Goal: Task Accomplishment & Management: Complete application form

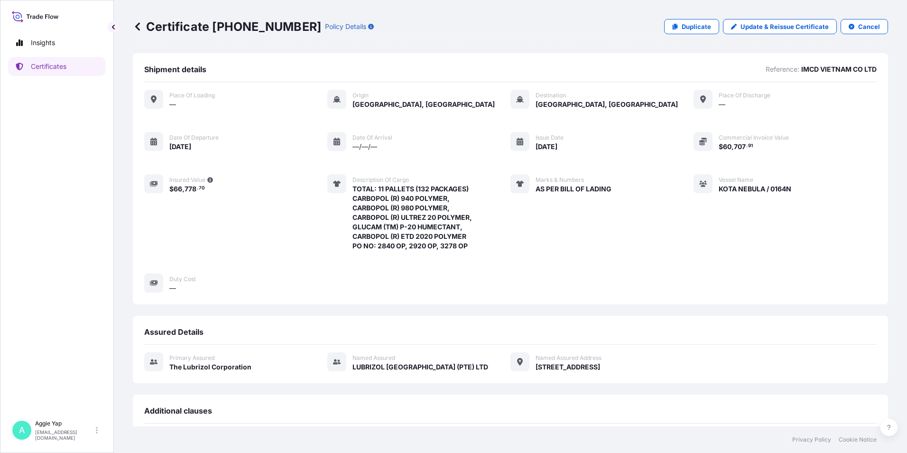
scroll to position [145, 0]
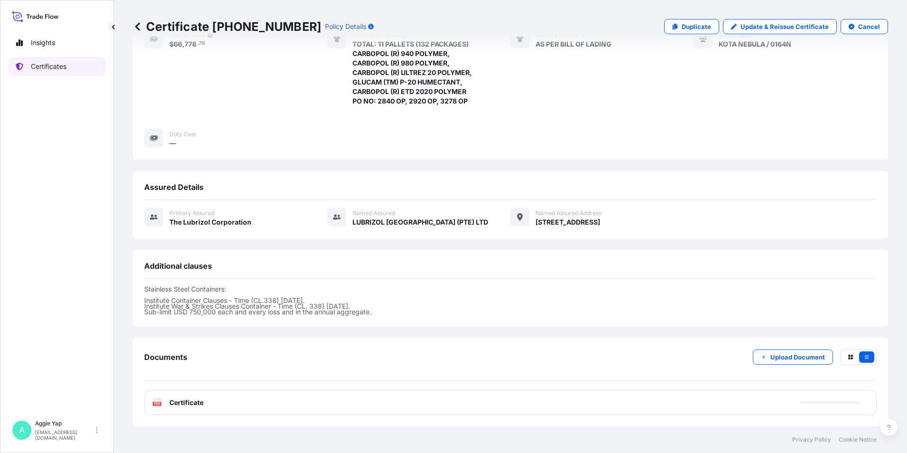
click at [47, 68] on p "Certificates" at bounding box center [49, 66] width 36 height 9
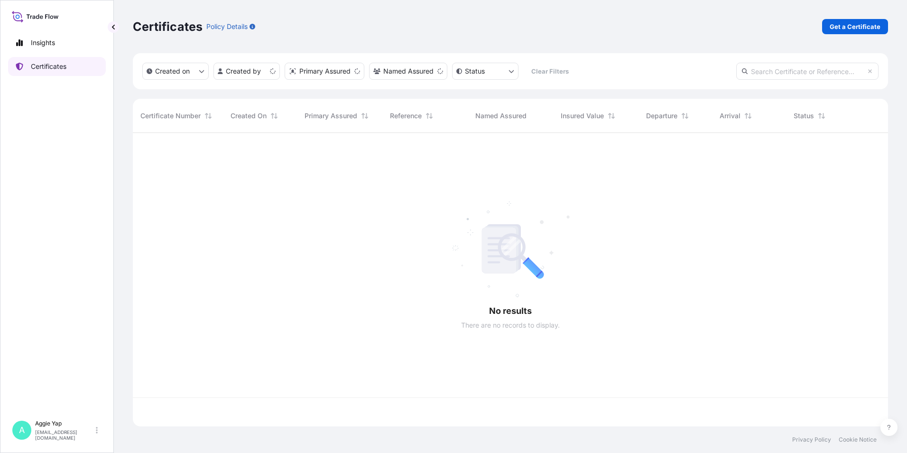
scroll to position [291, 748]
click at [844, 28] on p "Get a Certificate" at bounding box center [855, 26] width 51 height 9
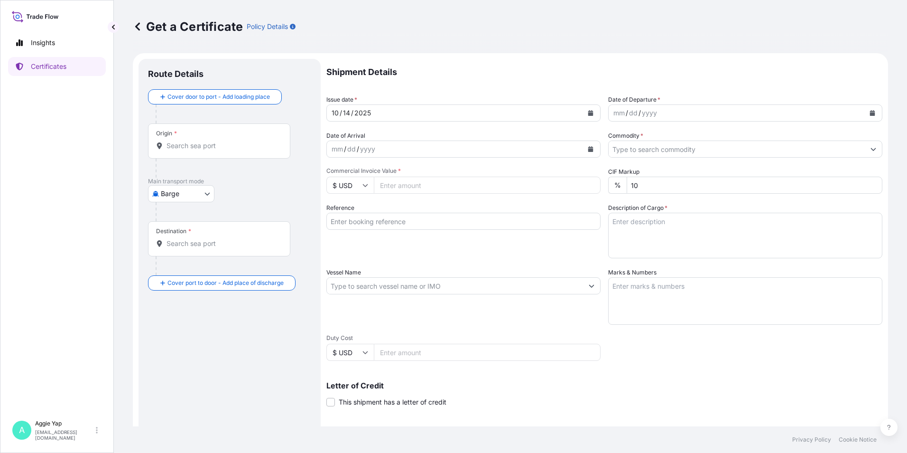
click at [201, 194] on body "Insights Certificates A [PERSON_NAME] [EMAIL_ADDRESS][DOMAIN_NAME] Get a Certif…" at bounding box center [453, 226] width 907 height 453
click at [184, 305] on span "Ocean Vessel" at bounding box center [187, 303] width 42 height 9
select select "Ocean Vessel"
click at [197, 143] on div "Origin *" at bounding box center [219, 144] width 142 height 35
click at [197, 145] on input "Origin *" at bounding box center [222, 149] width 112 height 9
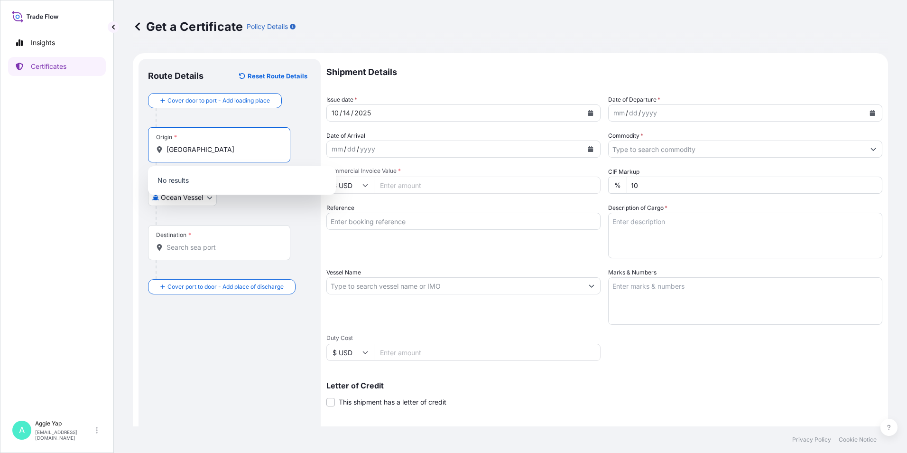
type input "[GEOGRAPHIC_DATA]"
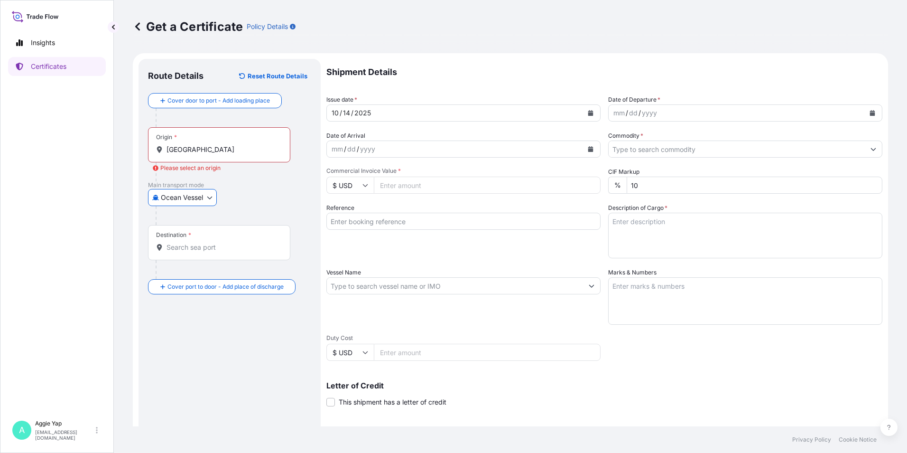
click at [228, 153] on input "[GEOGRAPHIC_DATA]" at bounding box center [222, 149] width 112 height 9
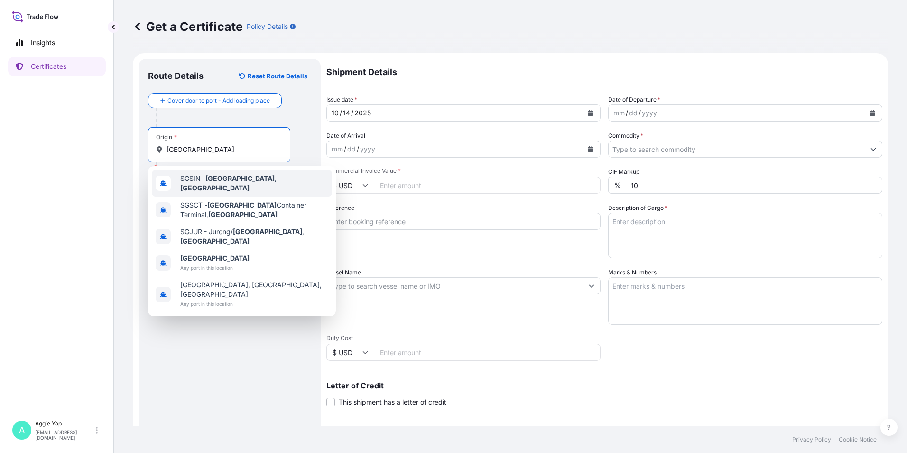
click at [240, 182] on span "SGSIN - [GEOGRAPHIC_DATA] , [GEOGRAPHIC_DATA]" at bounding box center [254, 183] width 148 height 19
type input "SGSIN - [GEOGRAPHIC_DATA], [GEOGRAPHIC_DATA]"
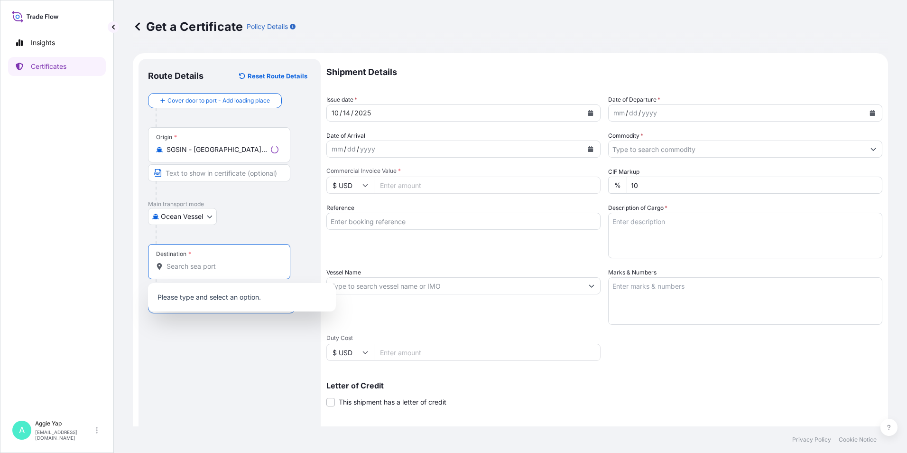
click at [203, 265] on input "Destination *" at bounding box center [222, 265] width 112 height 9
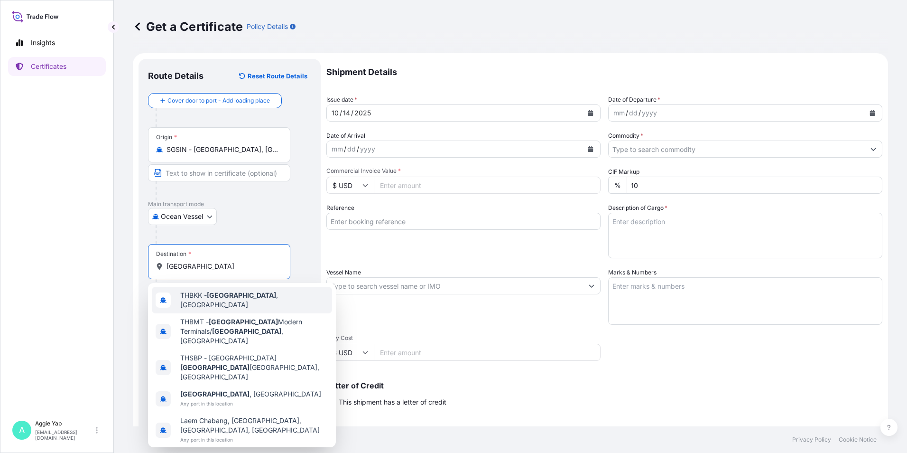
click at [252, 300] on span "THBKK - [GEOGRAPHIC_DATA] , [GEOGRAPHIC_DATA]" at bounding box center [254, 299] width 148 height 19
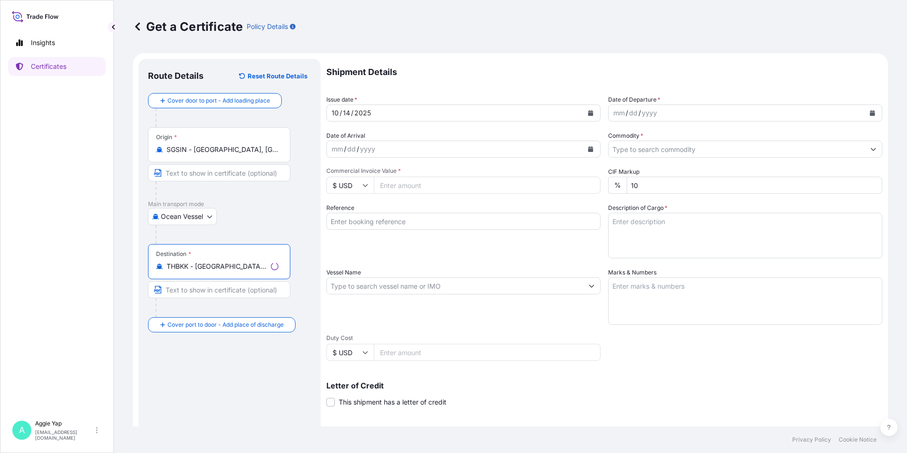
type input "THBKK - [GEOGRAPHIC_DATA], [GEOGRAPHIC_DATA]"
click at [196, 172] on input "Text to appear on certificate" at bounding box center [219, 172] width 142 height 17
type input "[GEOGRAPHIC_DATA]"
click at [204, 289] on input "Text to appear on certificate" at bounding box center [219, 289] width 142 height 17
type input "[GEOGRAPHIC_DATA], PAT"
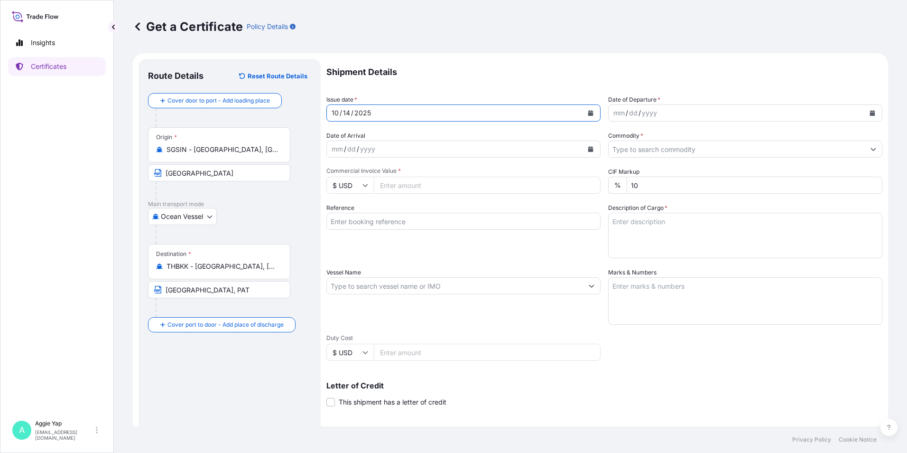
click at [591, 111] on button "Calendar" at bounding box center [590, 112] width 15 height 15
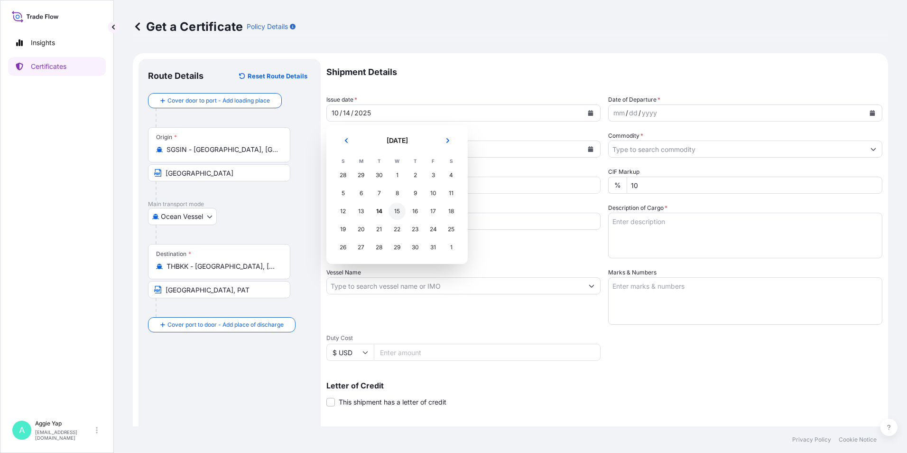
click at [397, 214] on div "15" at bounding box center [396, 211] width 17 height 17
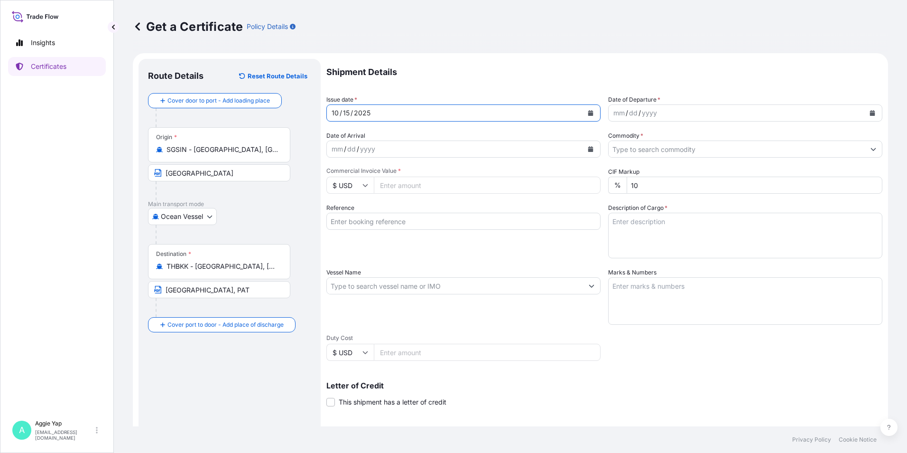
click at [865, 107] on button "Calendar" at bounding box center [872, 112] width 15 height 15
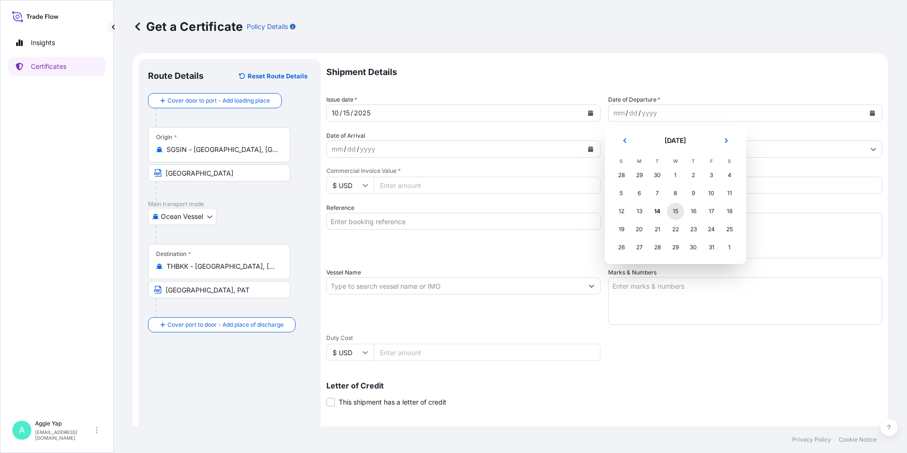
click at [674, 208] on div "15" at bounding box center [675, 211] width 17 height 17
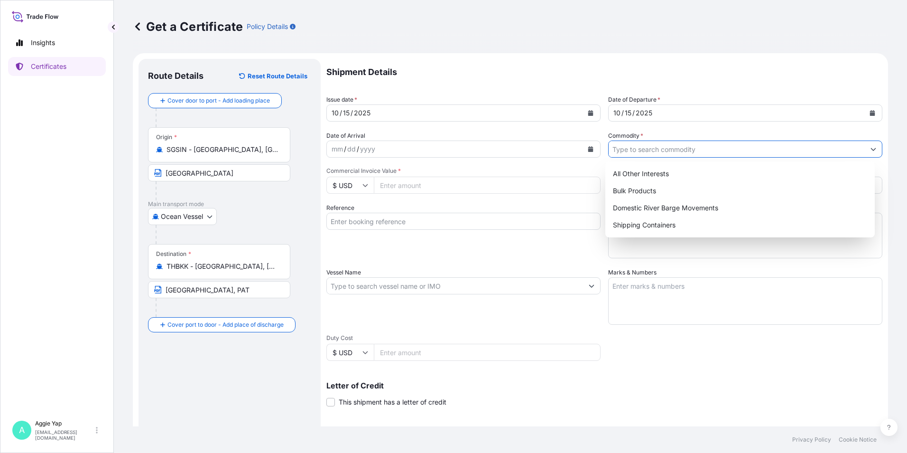
click at [838, 149] on input "Commodity *" at bounding box center [737, 148] width 256 height 17
click at [651, 223] on div "Shipping Containers" at bounding box center [740, 224] width 262 height 17
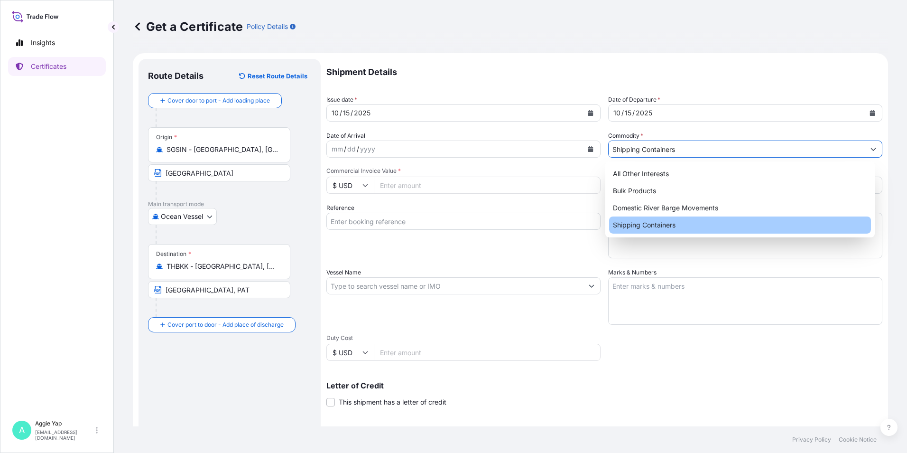
type input "Shipping Containers"
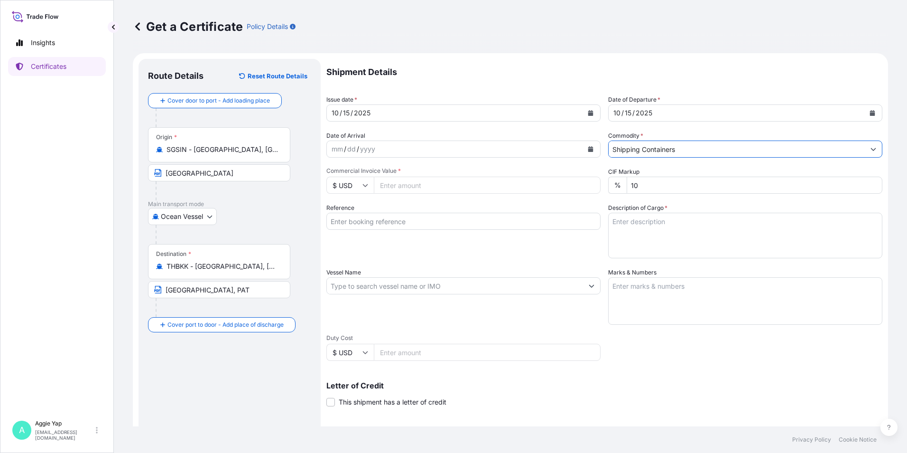
click at [451, 187] on input "Commercial Invoice Value *" at bounding box center [487, 184] width 227 height 17
type input "71059.38"
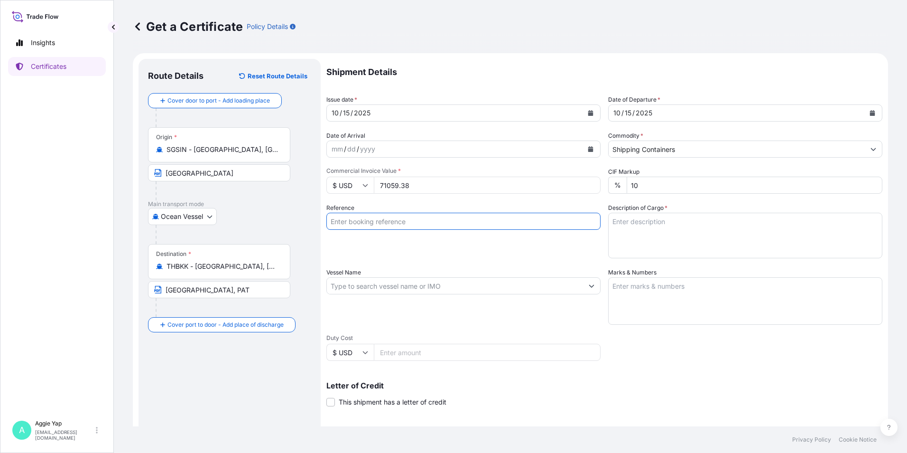
click at [431, 218] on input "Reference" at bounding box center [463, 220] width 274 height 17
type input "ENEOS (THAILAND) LTD"
click at [657, 225] on textarea "Description of Cargo *" at bounding box center [745, 235] width 274 height 46
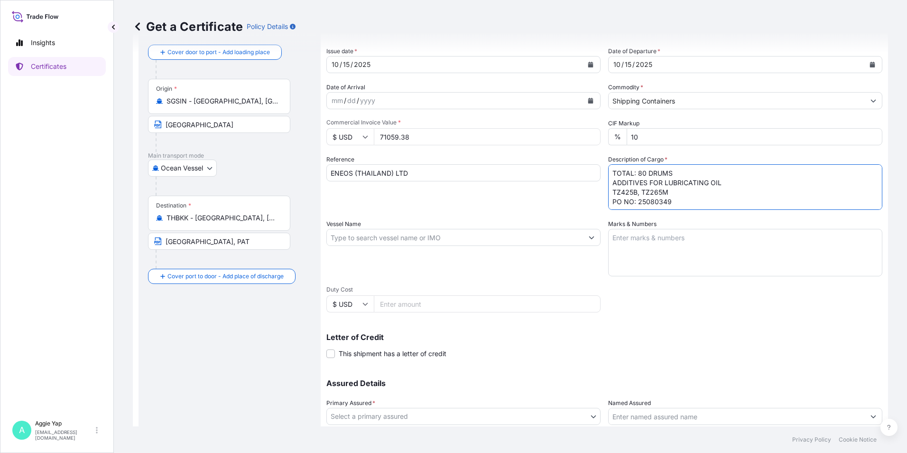
scroll to position [117, 0]
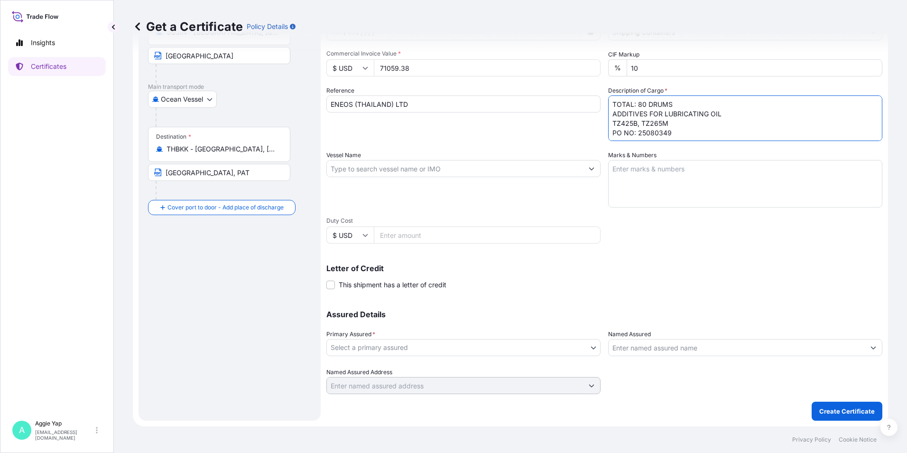
type textarea "TOTAL: 80 DRUMS ADDITIVES FOR LUBRICATING OIL TZ425B, TZ265M PO NO: 25080349"
drag, startPoint x: 452, startPoint y: 185, endPoint x: 416, endPoint y: 169, distance: 38.6
click at [452, 185] on div "Vessel Name" at bounding box center [463, 178] width 274 height 57
click at [418, 169] on input "Vessel Name" at bounding box center [455, 168] width 256 height 17
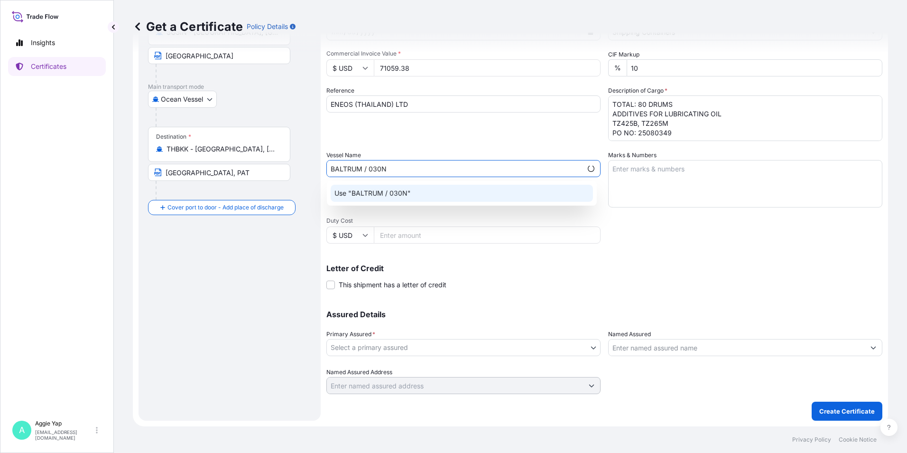
click at [422, 200] on div "Use "BALTRUM / 030N"" at bounding box center [462, 193] width 262 height 17
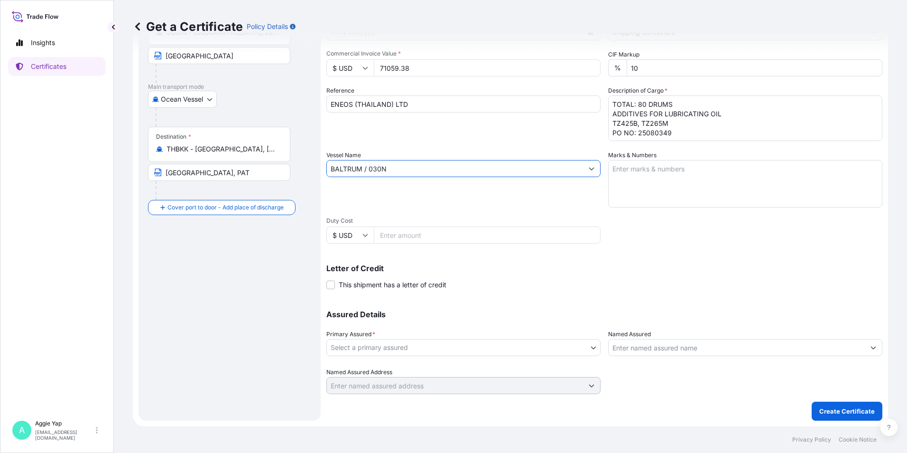
type input "BALTRUM / 030N"
click at [633, 172] on textarea "Marks & Numbers" at bounding box center [745, 183] width 274 height 47
type textarea "AS PER BILL OF LADING"
drag, startPoint x: 610, startPoint y: 306, endPoint x: 609, endPoint y: 287, distance: 19.0
click at [609, 287] on div "Shipment Details Issue date * [DATE] Date of Departure * [DATE] Date of Arrival…" at bounding box center [604, 168] width 556 height 452
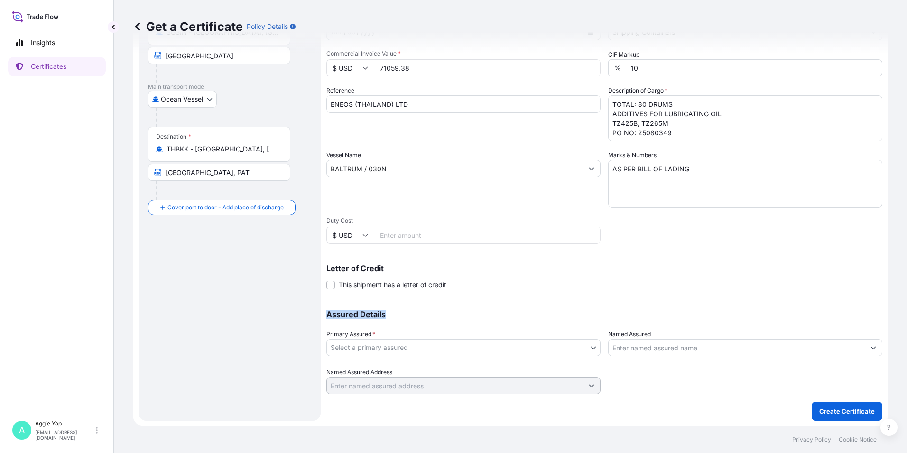
click at [539, 292] on div "Shipment Details Issue date * [DATE] Date of Departure * [DATE] Date of Arrival…" at bounding box center [604, 168] width 556 height 452
click at [460, 347] on body "Insights Certificates A [PERSON_NAME] [EMAIL_ADDRESS][DOMAIN_NAME] Get a Certif…" at bounding box center [453, 226] width 907 height 453
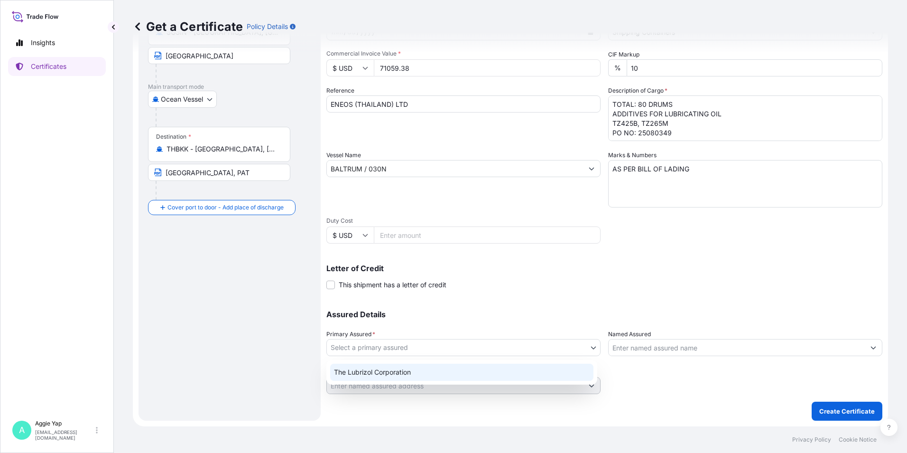
click at [424, 373] on div "The Lubrizol Corporation" at bounding box center [461, 371] width 263 height 17
select select "31566"
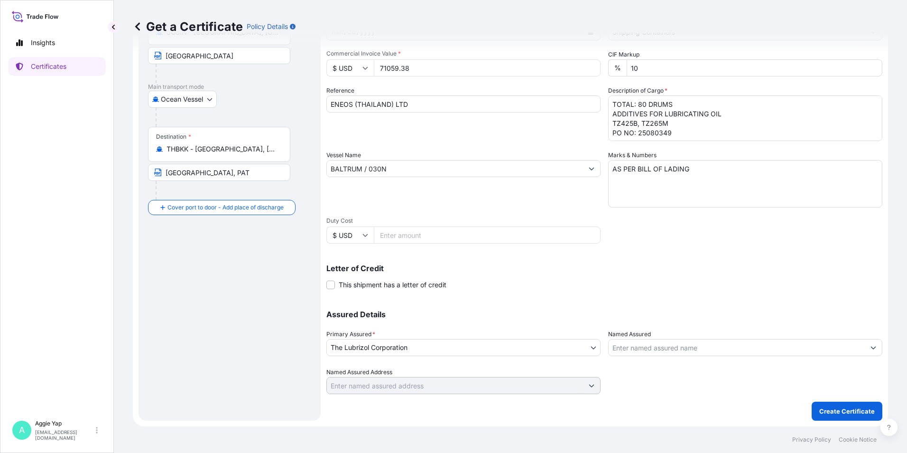
click at [730, 385] on div at bounding box center [745, 380] width 274 height 27
click at [664, 349] on input "Named Assured" at bounding box center [737, 347] width 256 height 17
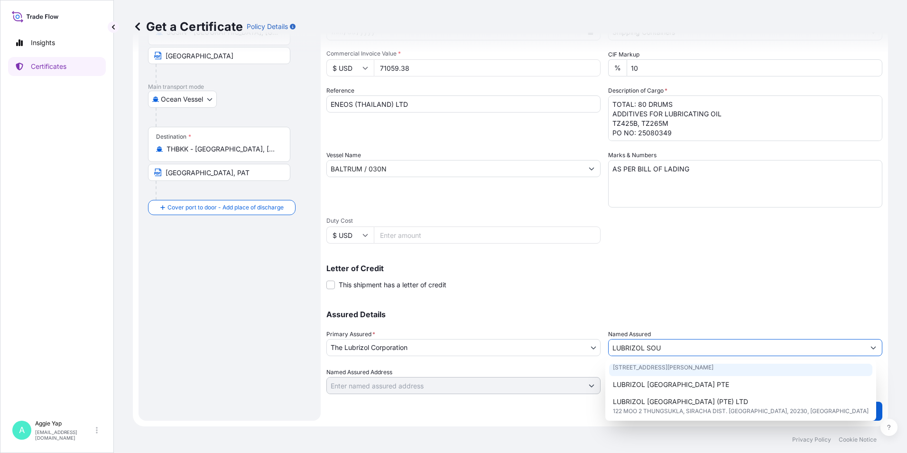
scroll to position [95, 0]
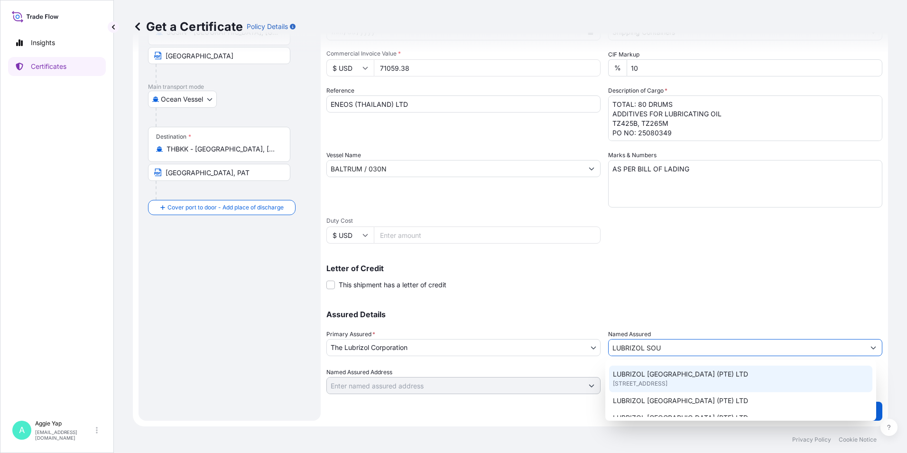
click at [662, 385] on span "[STREET_ADDRESS]" at bounding box center [640, 383] width 55 height 9
type input "LUBRIZOL [GEOGRAPHIC_DATA] (PTE) LTD"
type input "[STREET_ADDRESS]"
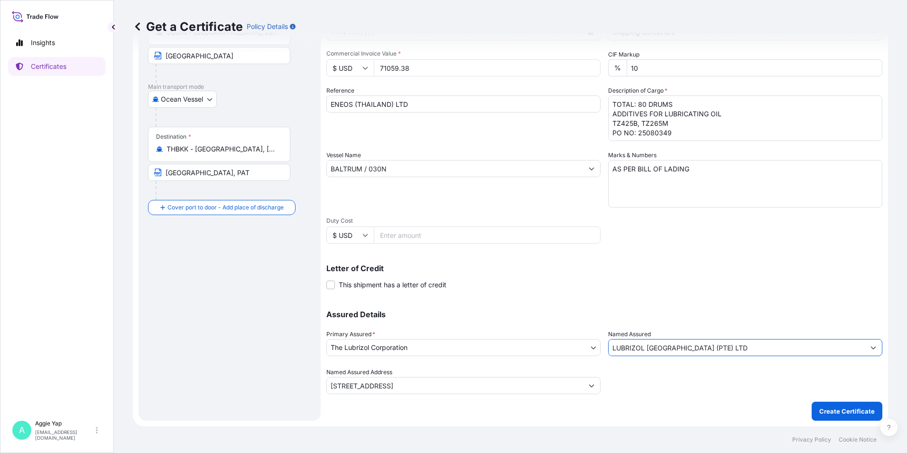
type input "LUBRIZOL [GEOGRAPHIC_DATA] (PTE) LTD"
click at [711, 249] on div "Shipment Details Issue date * [DATE] Date of Departure * [DATE] Date of Arrival…" at bounding box center [604, 168] width 556 height 452
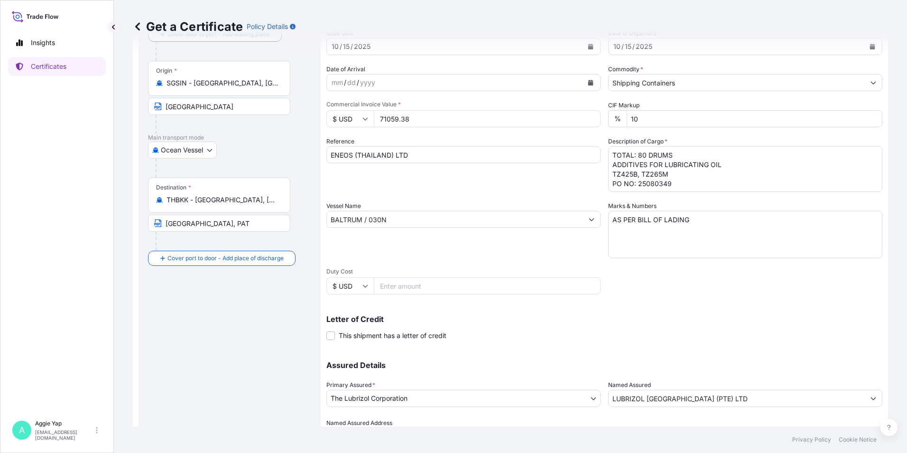
scroll to position [117, 0]
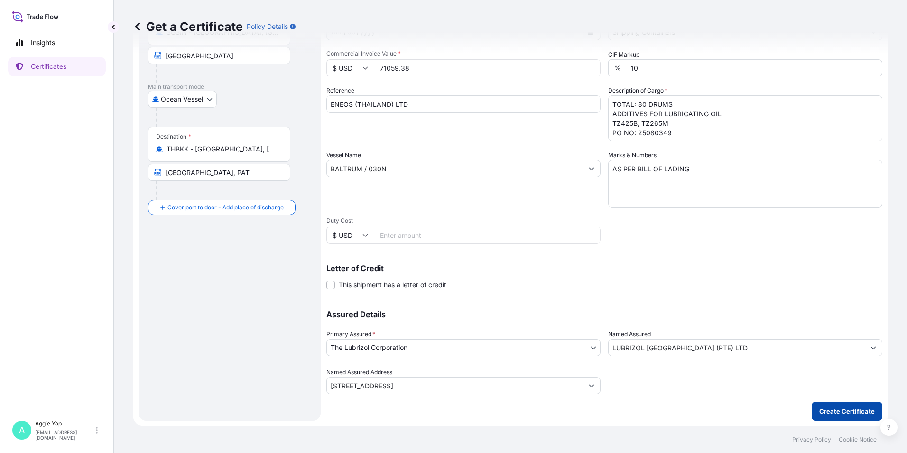
click at [834, 413] on p "Create Certificate" at bounding box center [846, 410] width 55 height 9
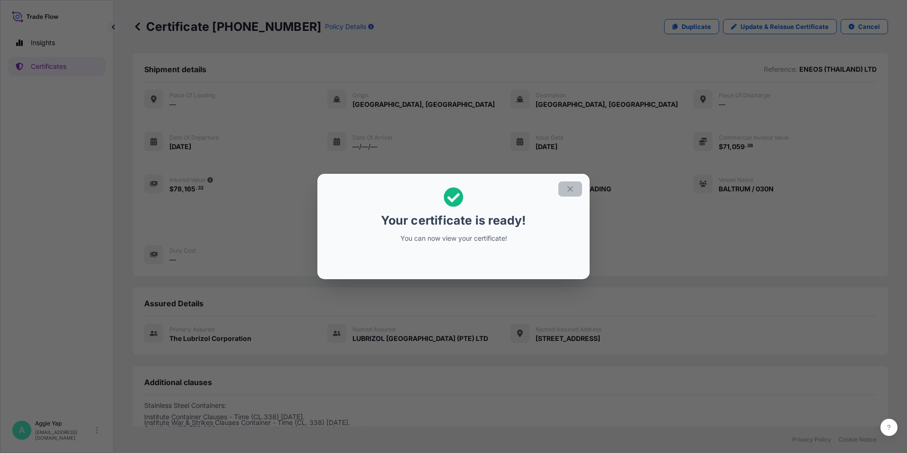
click at [572, 190] on icon "button" at bounding box center [570, 189] width 9 height 9
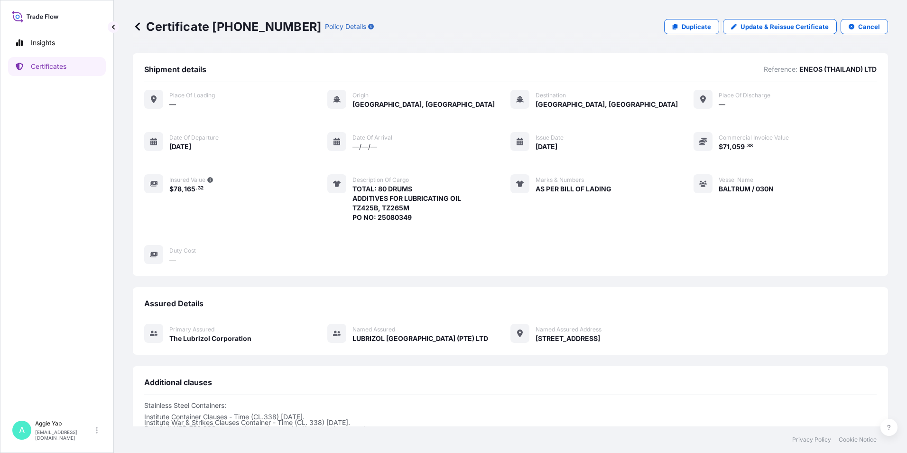
scroll to position [116, 0]
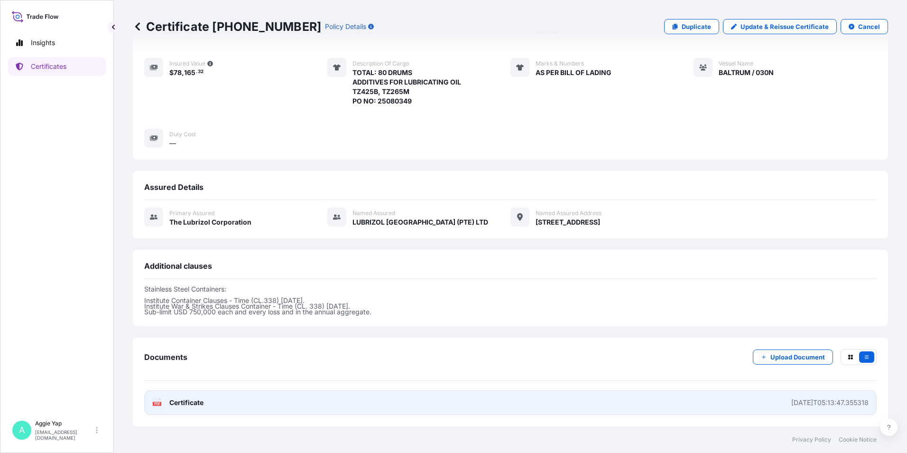
click at [206, 407] on link "PDF Certificate [DATE]T05:13:47.355318" at bounding box center [510, 402] width 732 height 25
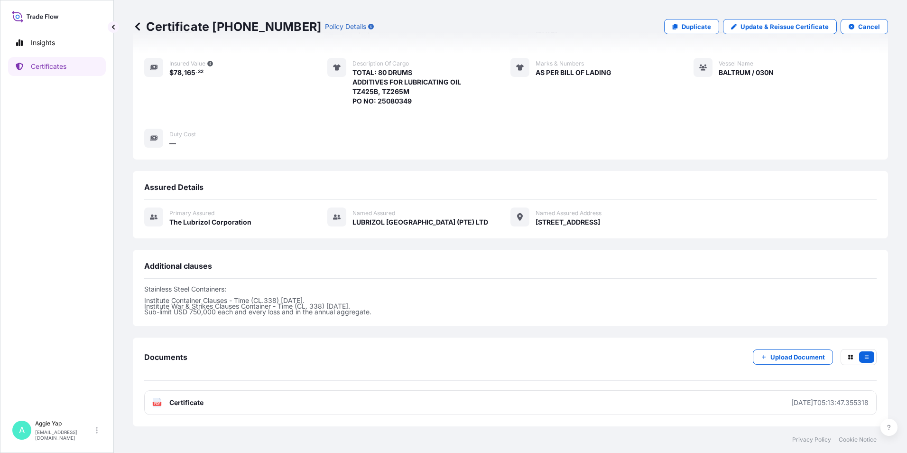
click at [66, 68] on p "Certificates" at bounding box center [49, 66] width 36 height 9
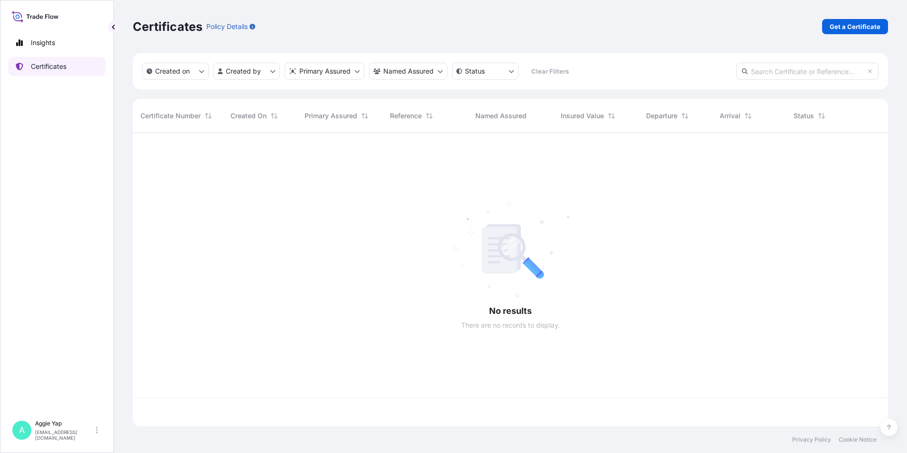
scroll to position [291, 748]
